Goal: Transaction & Acquisition: Book appointment/travel/reservation

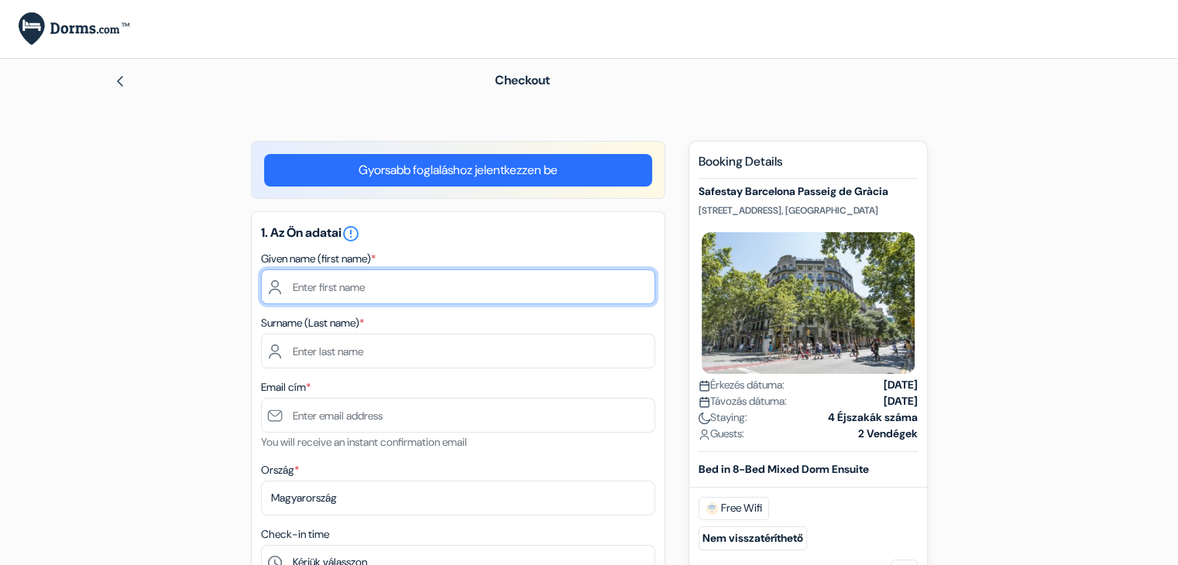
click at [328, 291] on input "text" at bounding box center [458, 286] width 394 height 35
type input "N"
type input "Almos"
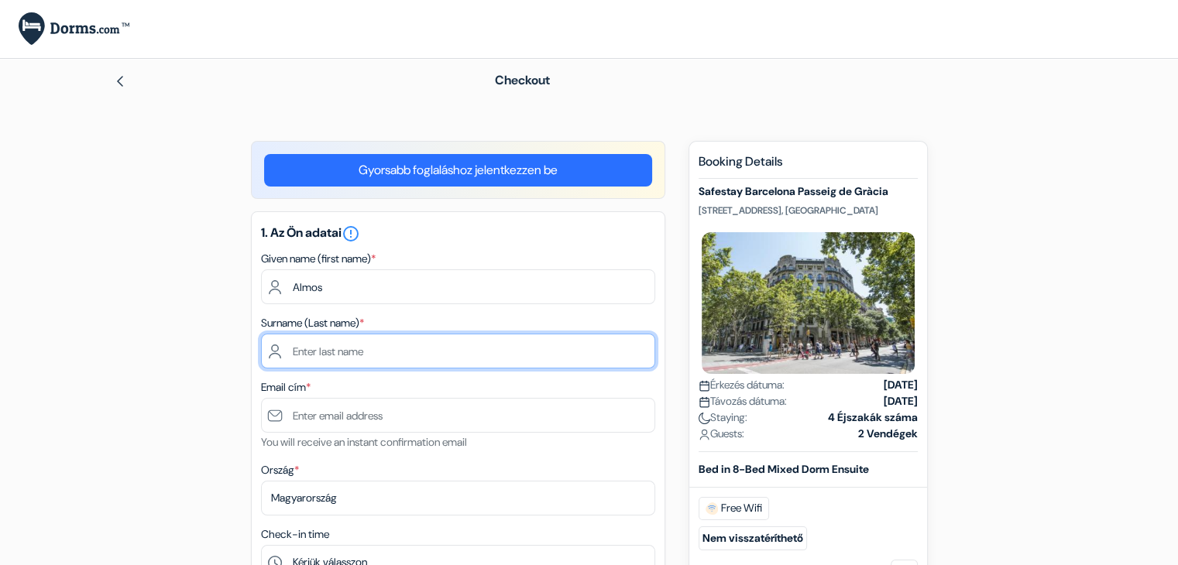
click at [396, 355] on input "text" at bounding box center [458, 351] width 394 height 35
type input "[PERSON_NAME]"
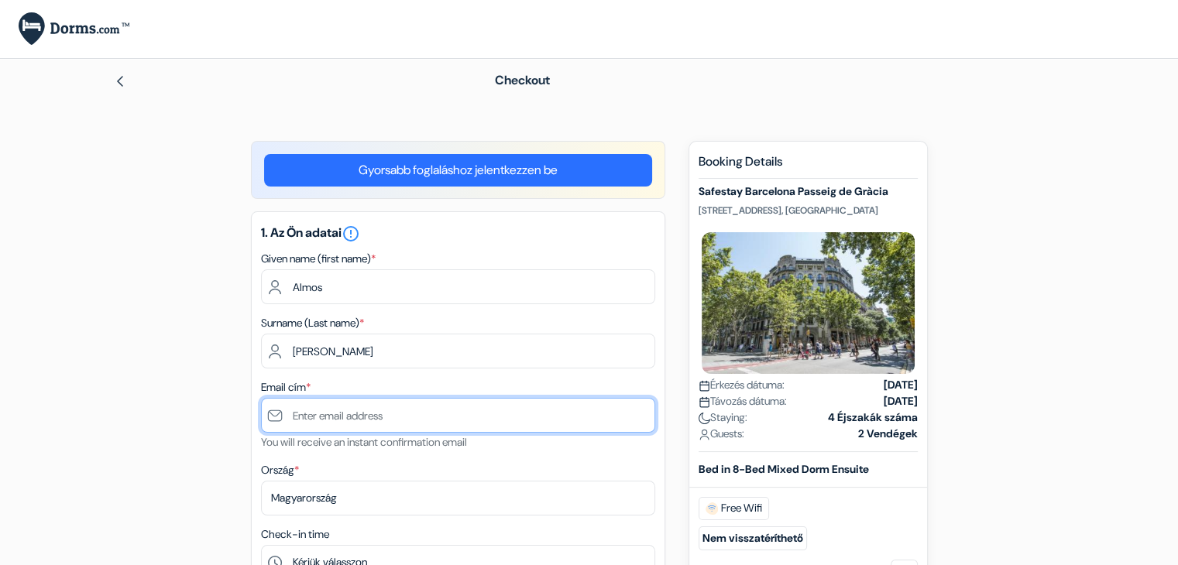
click at [375, 414] on input "text" at bounding box center [458, 415] width 394 height 35
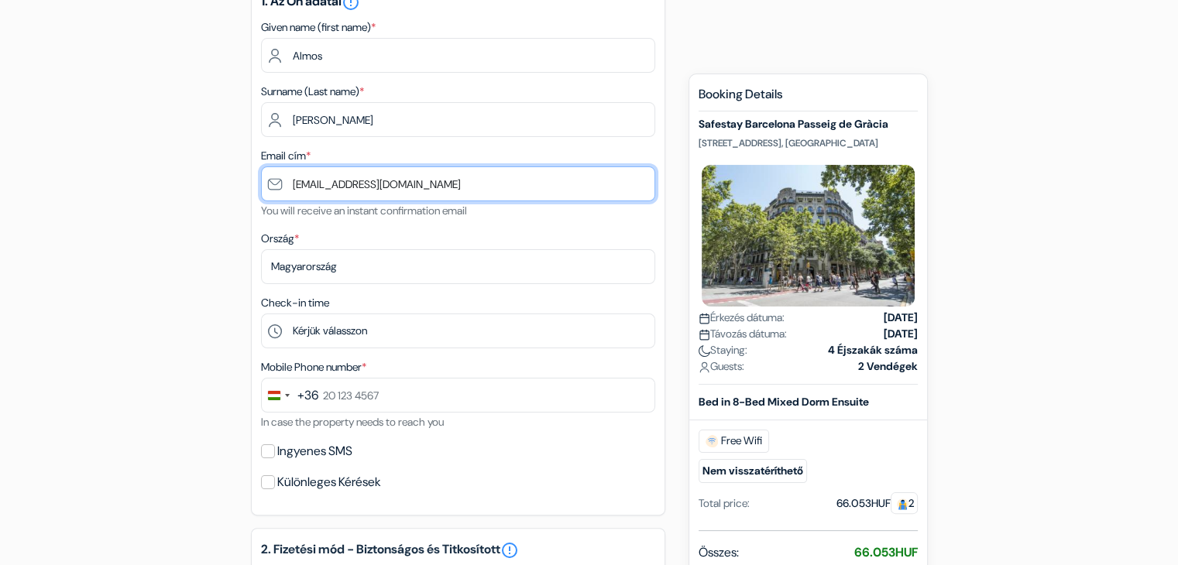
scroll to position [232, 0]
type input "[EMAIL_ADDRESS][DOMAIN_NAME]"
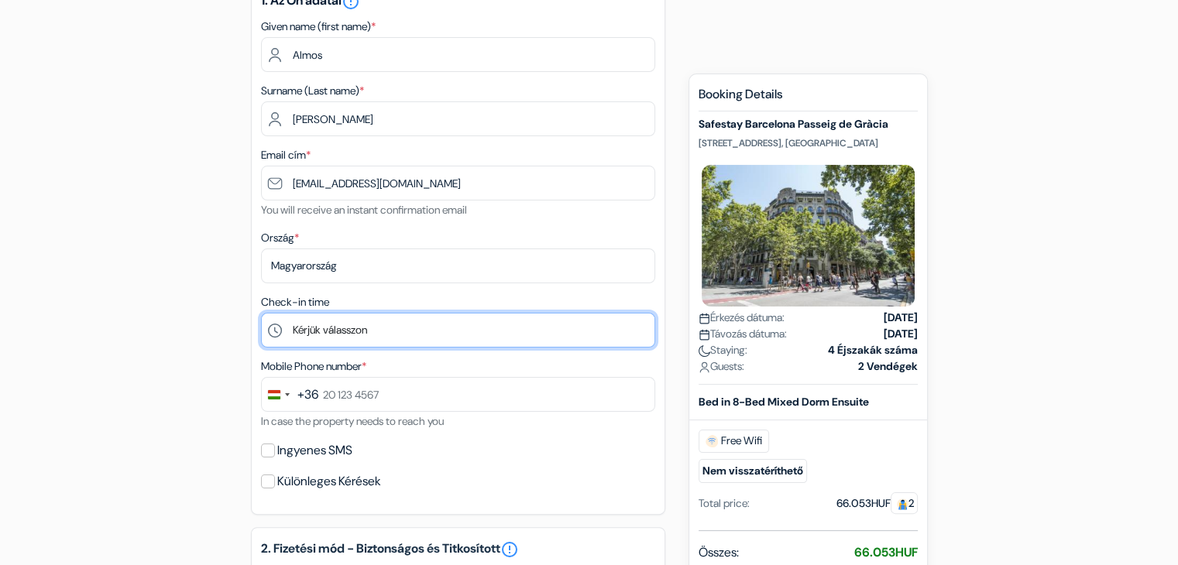
click at [412, 332] on select "Kérjük válasszon 1:00 2:00 3:00 4:00 5:00 6:00 7:00 8:00 9:00 10:00 11:00 12:00…" at bounding box center [458, 330] width 394 height 35
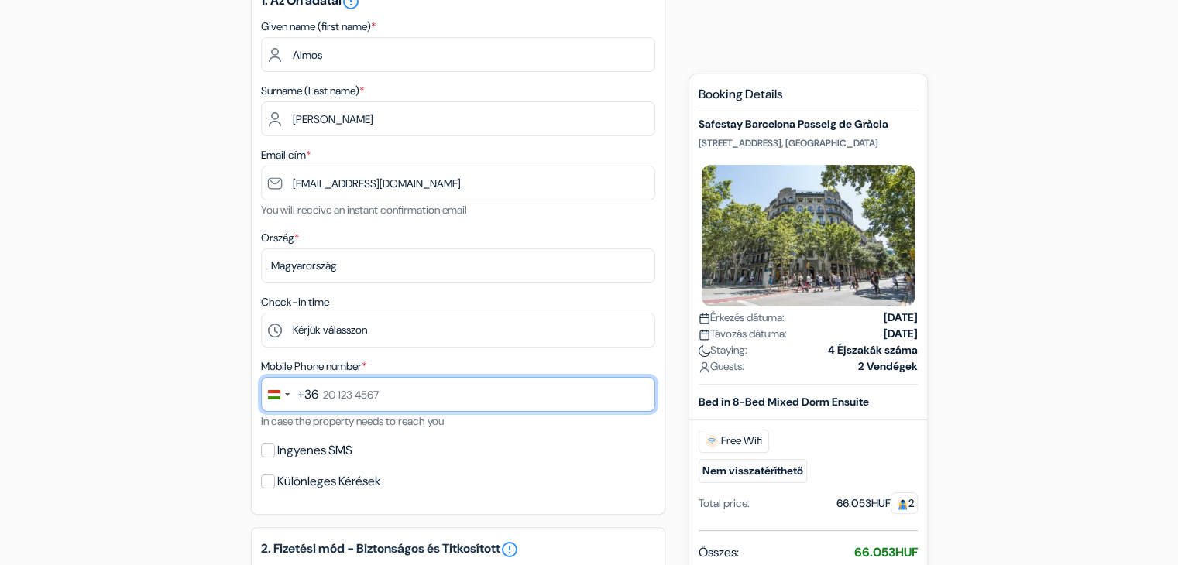
click at [379, 393] on input "text" at bounding box center [458, 394] width 394 height 35
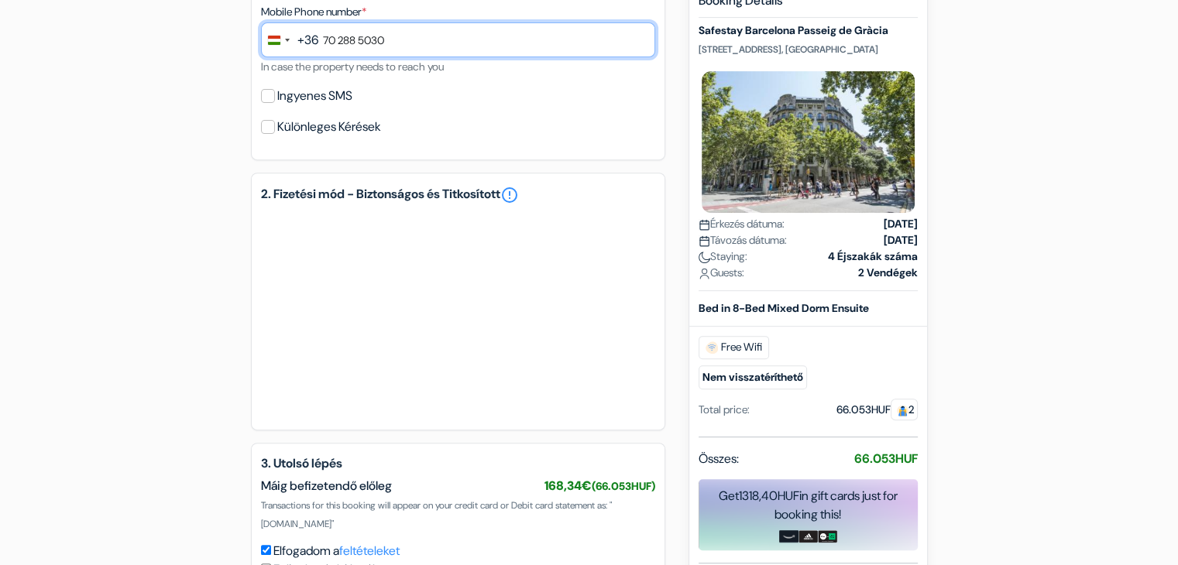
scroll to position [620, 0]
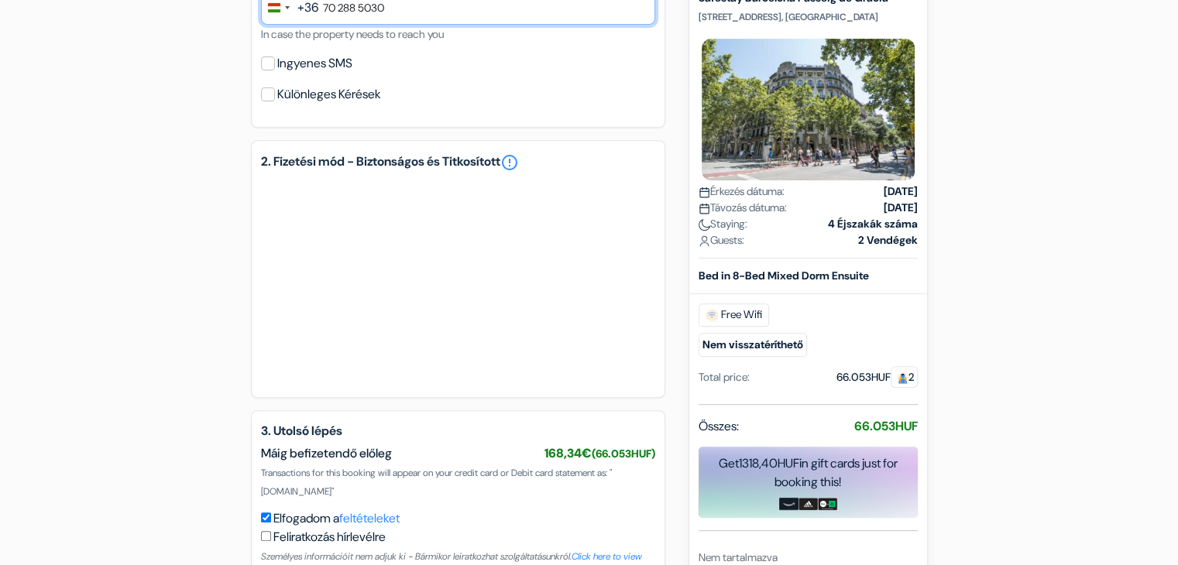
type input "70 288 5030"
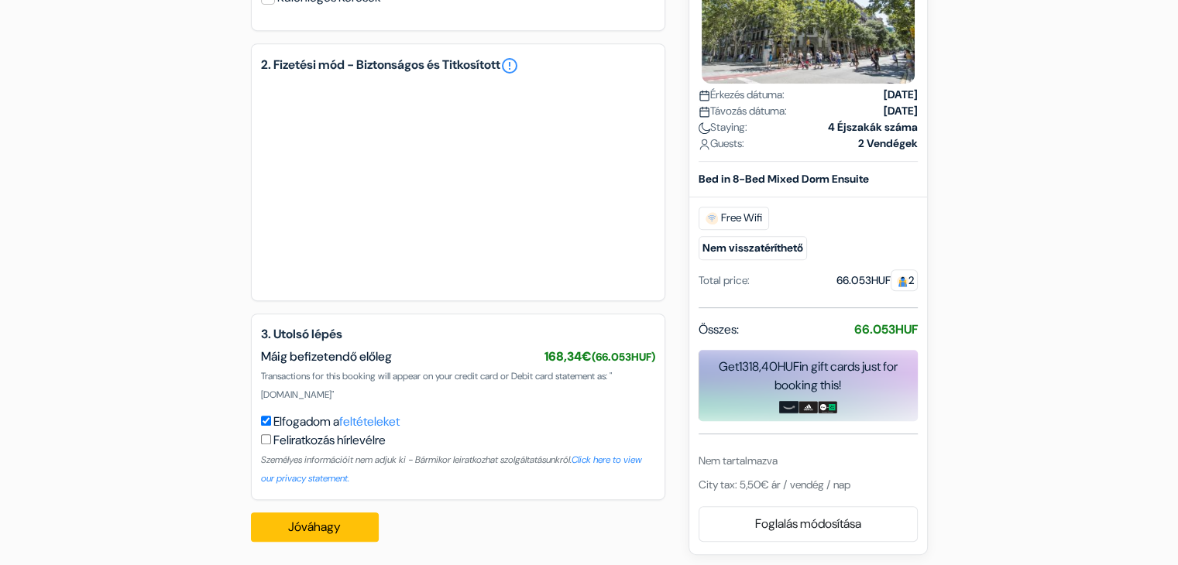
scroll to position [722, 0]
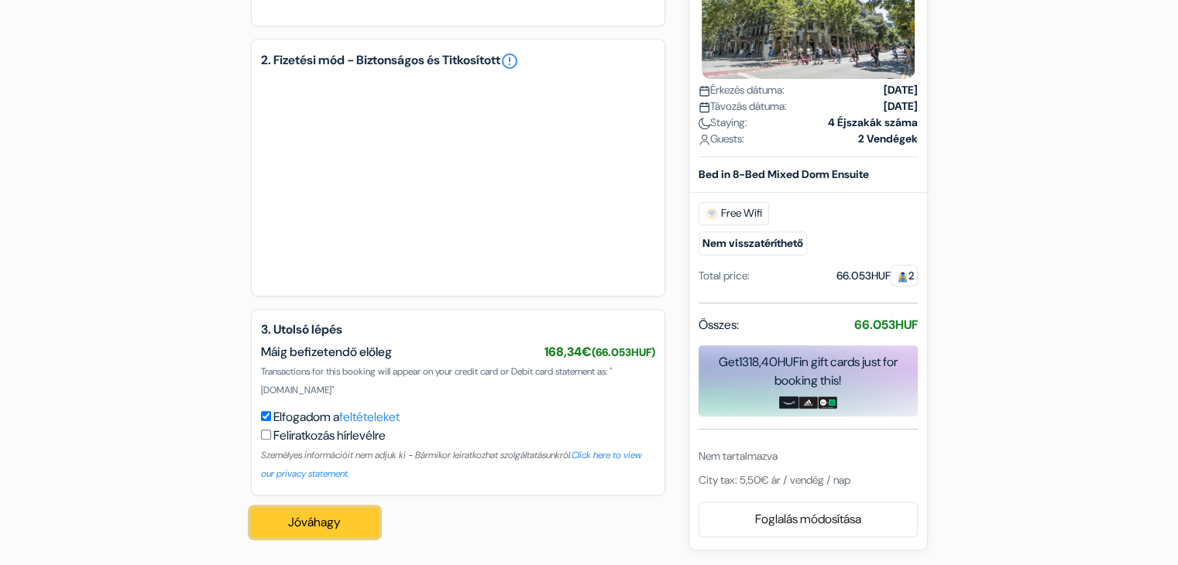
click at [333, 523] on button "Jóváhagy Loading..." at bounding box center [315, 522] width 129 height 29
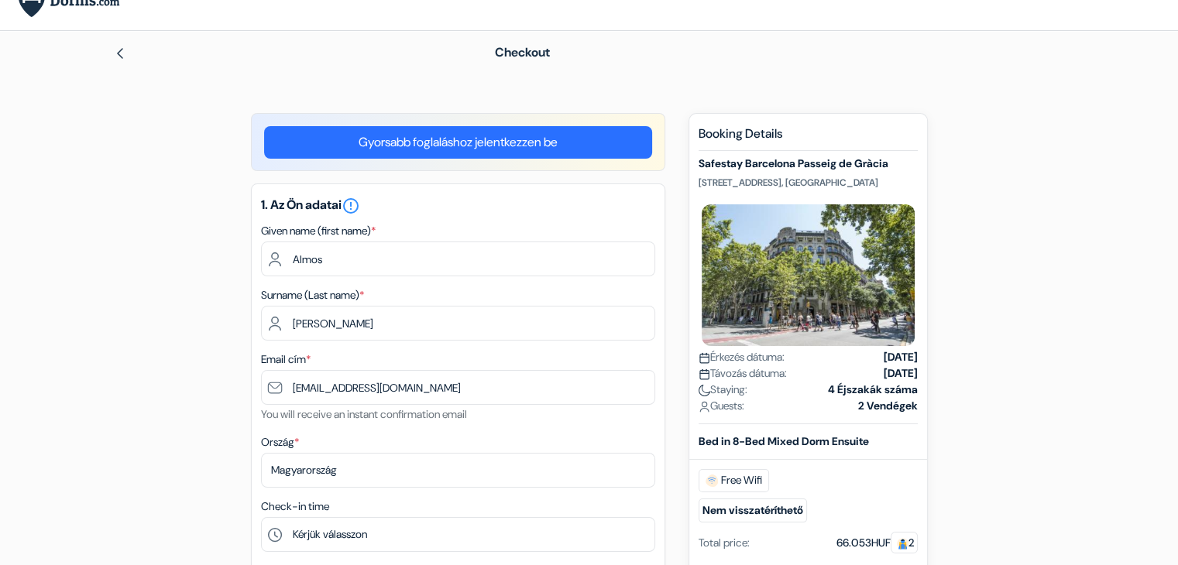
scroll to position [0, 0]
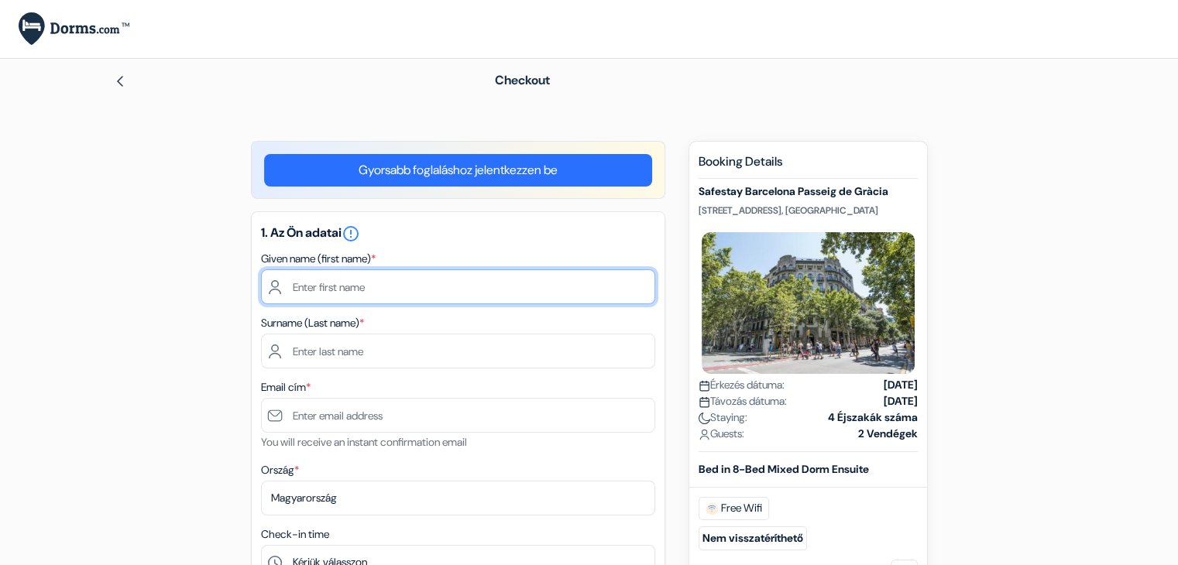
click at [434, 287] on input "text" at bounding box center [458, 286] width 394 height 35
type input "Almos"
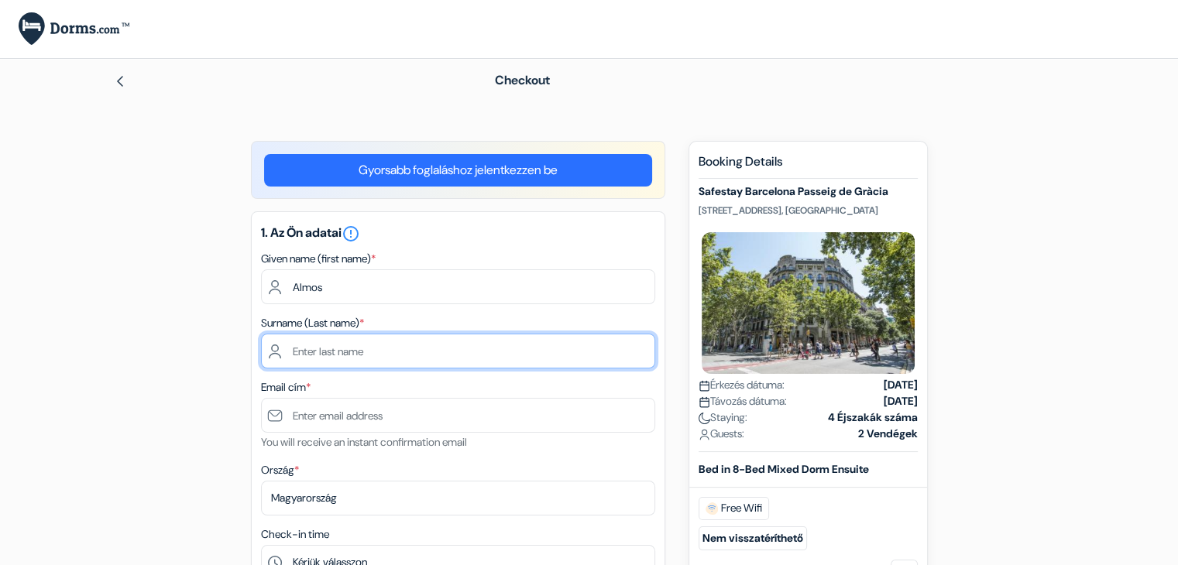
click at [396, 359] on input "text" at bounding box center [458, 351] width 394 height 35
type input "[PERSON_NAME]"
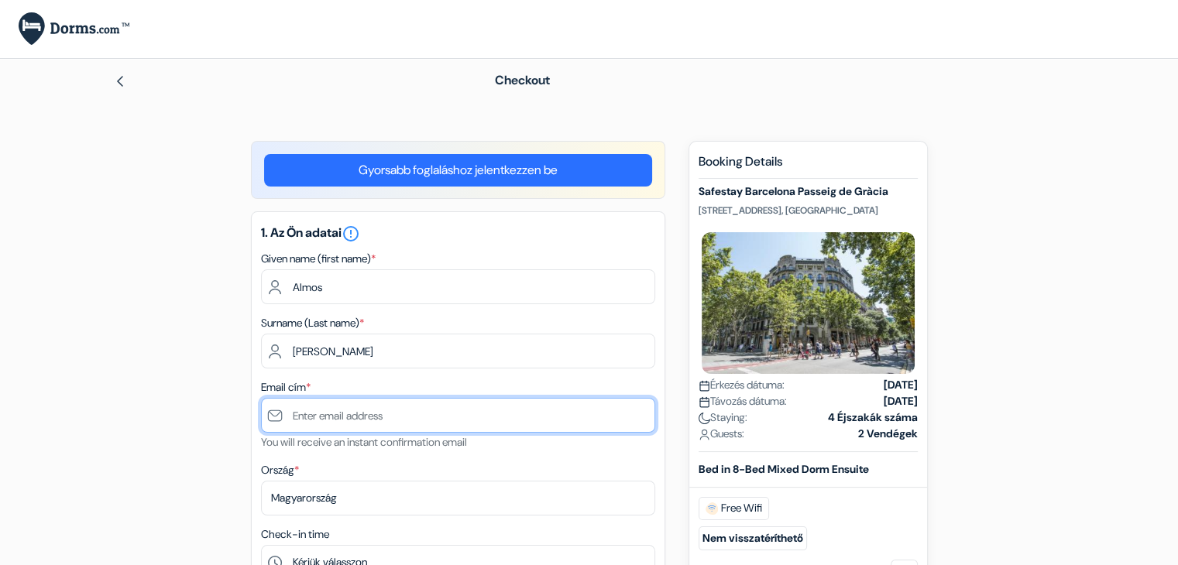
click at [373, 415] on input "text" at bounding box center [458, 415] width 394 height 35
type input "[EMAIL_ADDRESS][DOMAIN_NAME]"
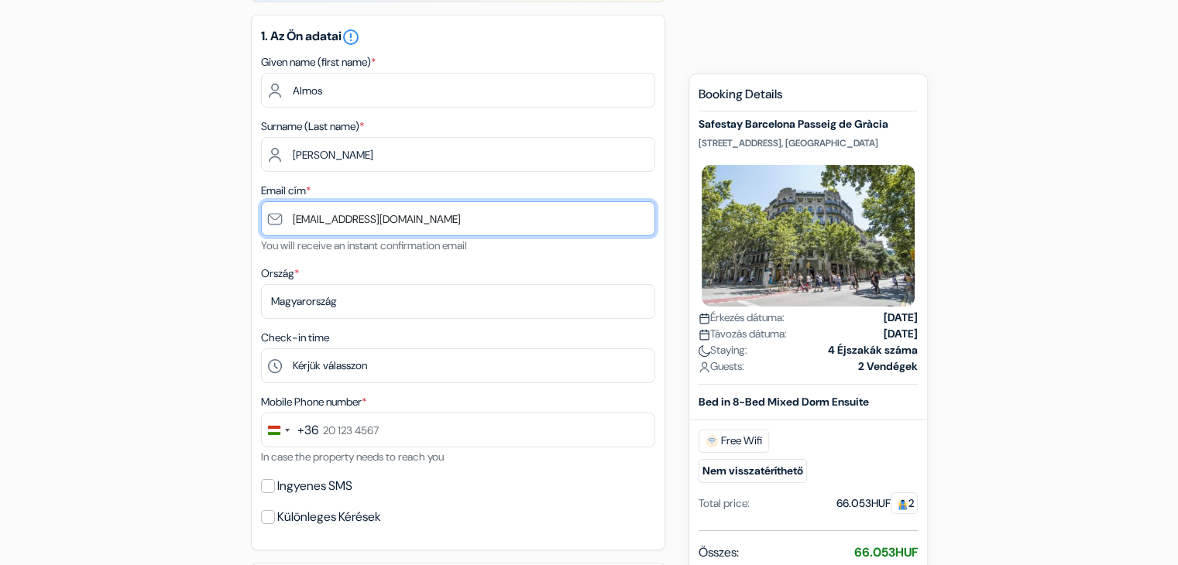
scroll to position [232, 0]
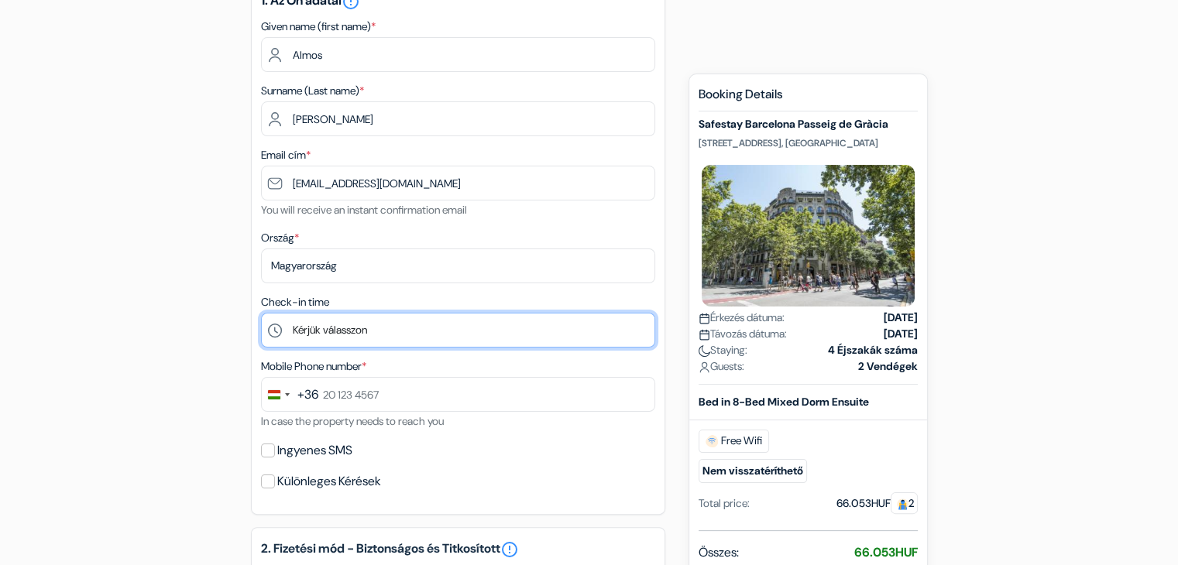
click at [397, 335] on select "Kérjük válasszon 1:00 2:00 3:00 4:00 5:00 6:00 7:00 8:00 9:00 10:00 11:00 12:00…" at bounding box center [458, 330] width 394 height 35
click at [406, 331] on select "Kérjük válasszon 1:00 2:00 3:00 4:00 5:00 6:00 7:00 8:00 9:00 10:00 11:00 12:00…" at bounding box center [458, 330] width 394 height 35
click at [427, 342] on select "Kérjük válasszon 1:00 2:00 3:00 4:00 5:00 6:00 7:00 8:00 9:00 10:00 11:00 12:00…" at bounding box center [458, 330] width 394 height 35
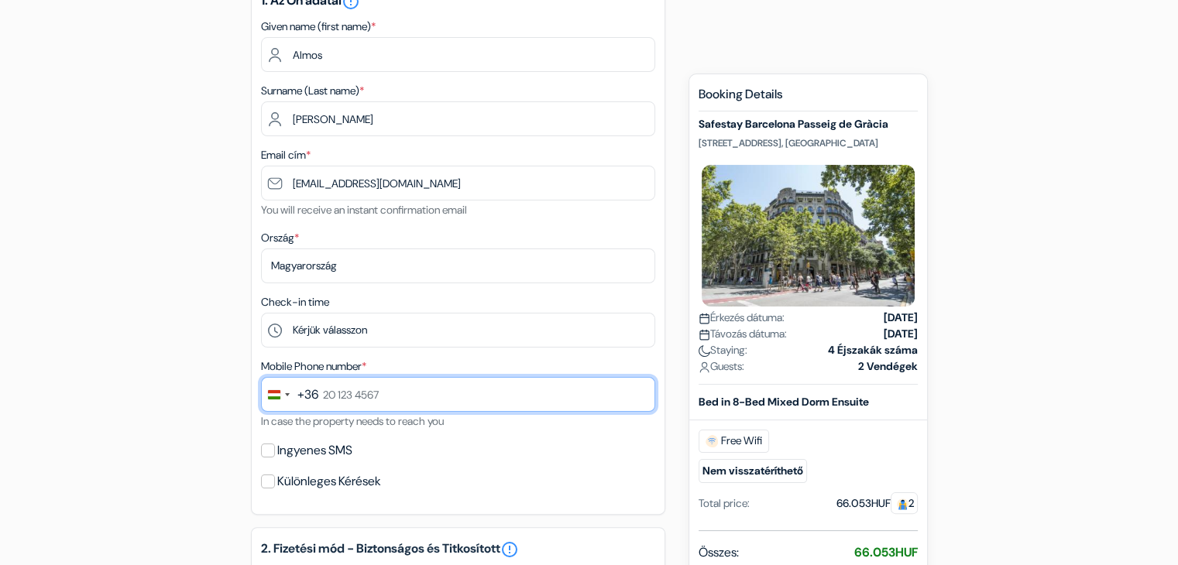
click at [385, 399] on input "text" at bounding box center [458, 394] width 394 height 35
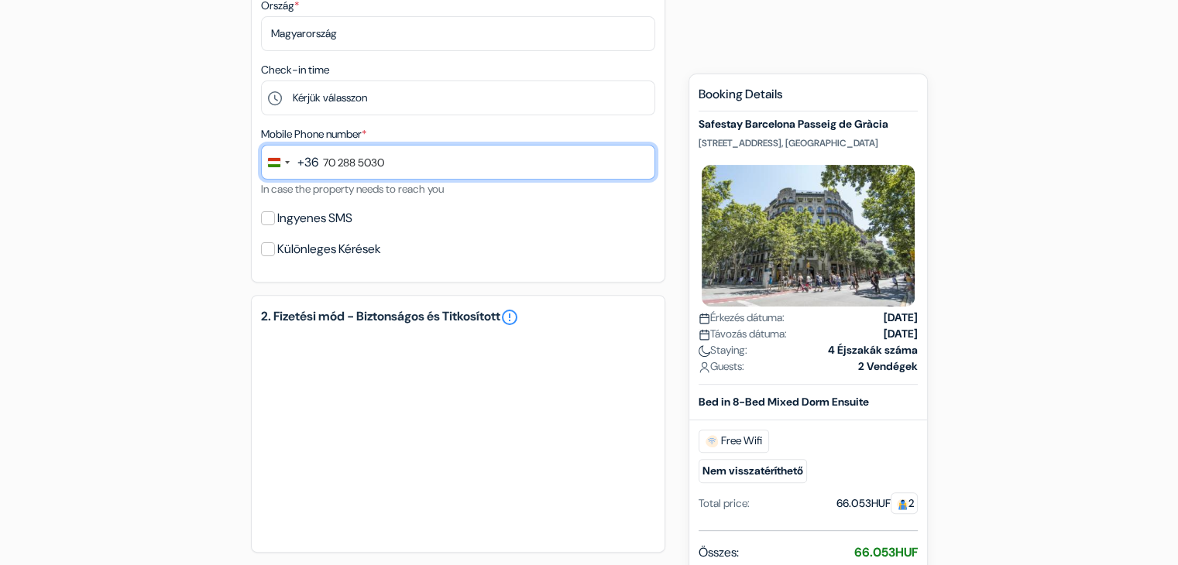
scroll to position [542, 0]
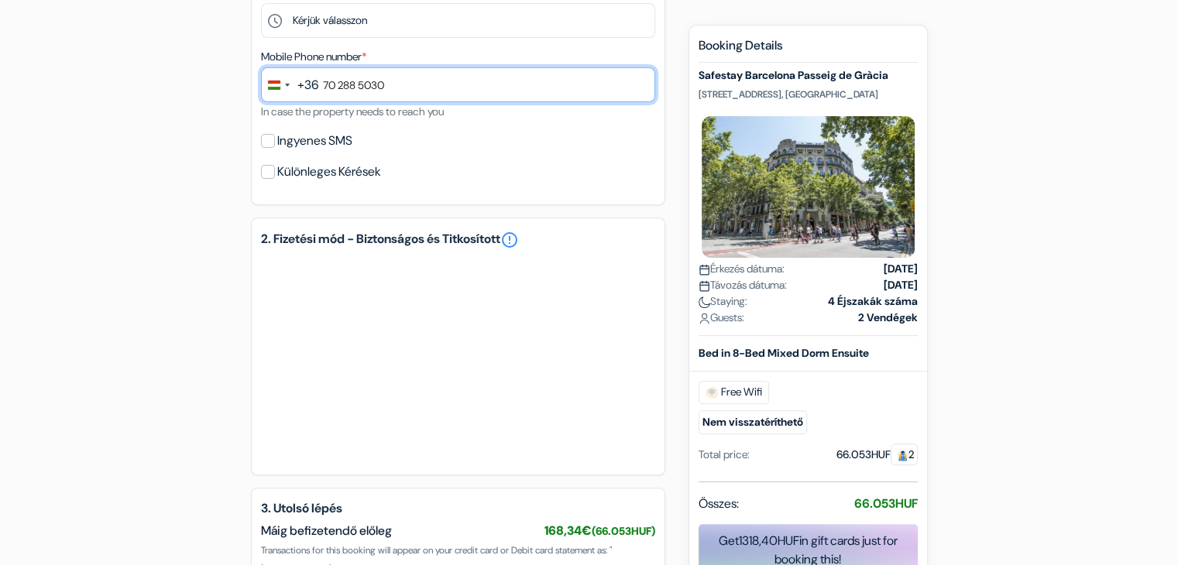
type input "70 288 5030"
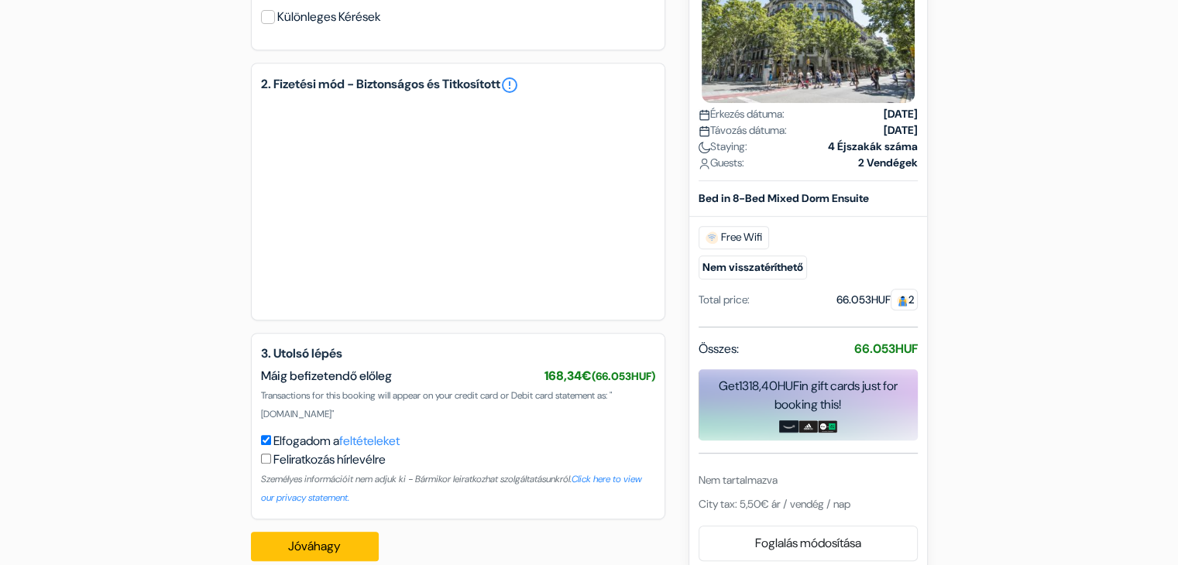
scroll to position [722, 0]
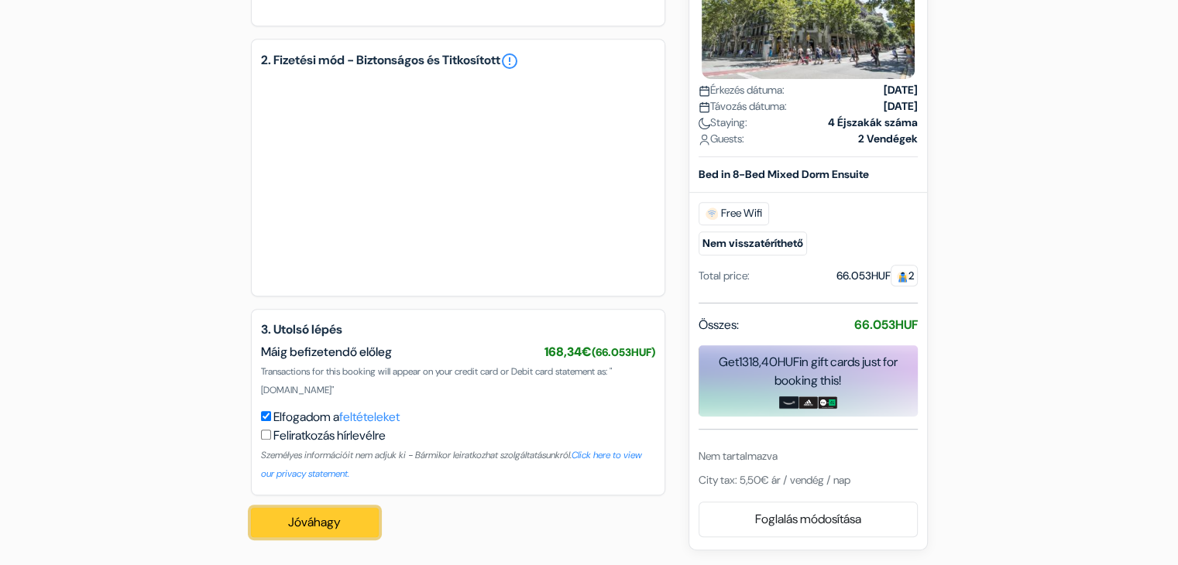
click at [325, 521] on button "Jóváhagy Loading..." at bounding box center [315, 522] width 129 height 29
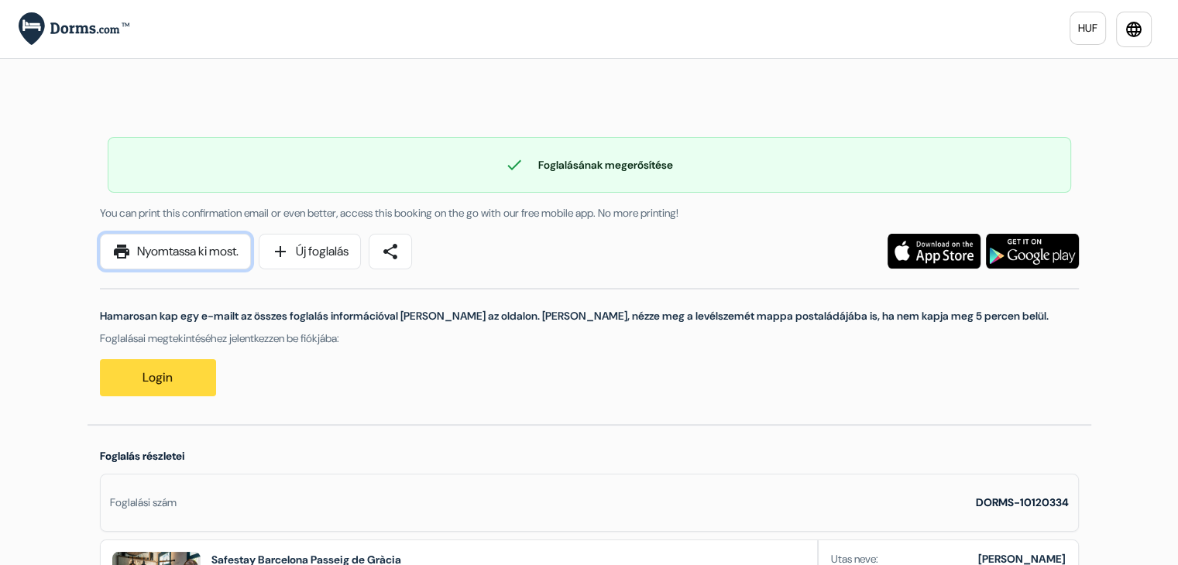
click at [198, 248] on link "print Nyomtassa ki most." at bounding box center [175, 252] width 151 height 36
